Goal: Information Seeking & Learning: Understand process/instructions

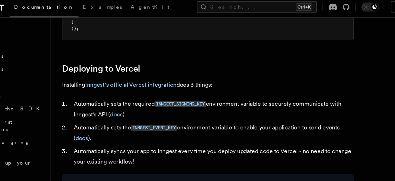
scroll to position [215, 0]
click at [88, 100] on link "docs" at bounding box center [86, 100] width 9 height 5
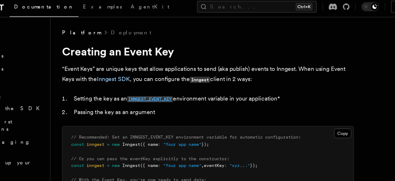
click at [129, 73] on code "INNGEST_EVENT_KEY" at bounding box center [135, 73] width 33 height 4
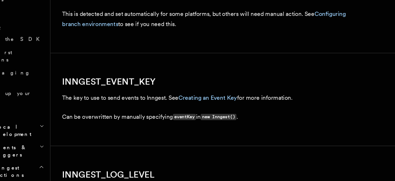
scroll to position [541, 0]
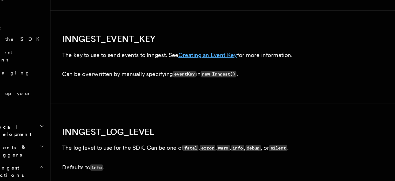
click at [173, 90] on link "Creating an Event Key" at bounding box center [177, 90] width 42 height 5
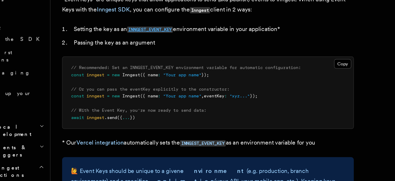
click at [143, 73] on code "INNGEST_EVENT_KEY" at bounding box center [135, 73] width 33 height 4
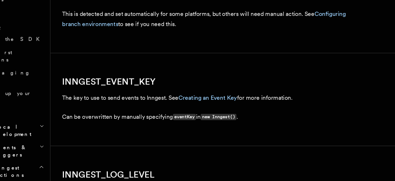
scroll to position [541, 0]
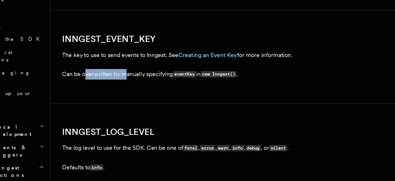
drag, startPoint x: 90, startPoint y: 104, endPoint x: 121, endPoint y: 108, distance: 31.2
click at [121, 108] on p "Can be overwritten by manually specifying eventKey in new Inngest() ." at bounding box center [177, 105] width 208 height 8
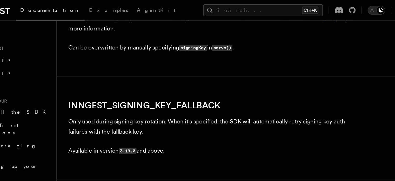
scroll to position [937, 0]
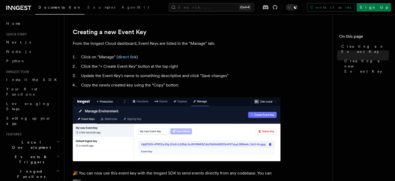
scroll to position [225, 0]
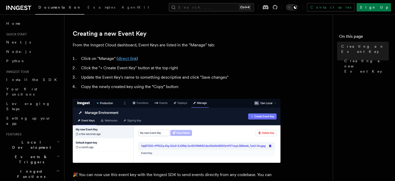
click at [128, 58] on link "direct link" at bounding box center [127, 58] width 19 height 5
